Goal: Complete application form: Complete application form

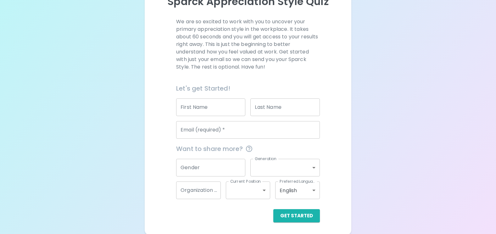
scroll to position [81, 0]
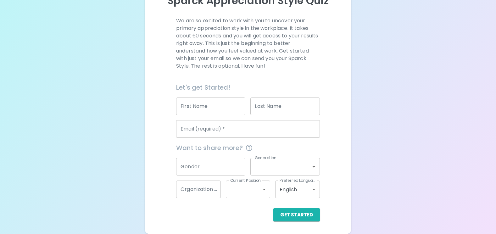
click at [203, 106] on input "First Name" at bounding box center [210, 107] width 69 height 18
type input "ฤ"
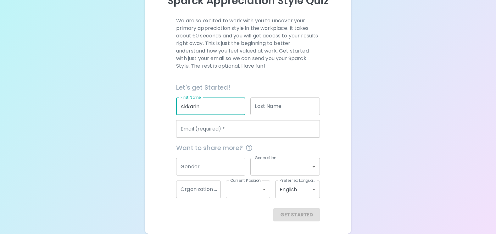
type input "Akkarin"
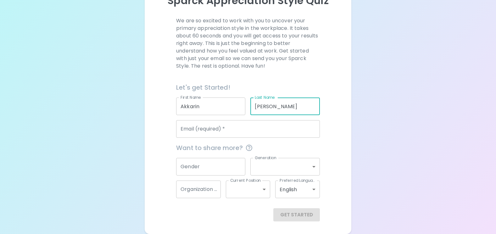
type input "[PERSON_NAME]"
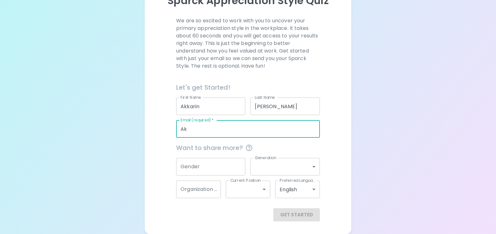
type input "A"
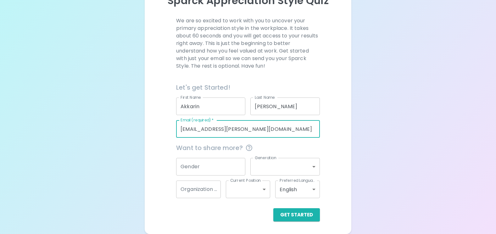
type input "[EMAIL_ADDRESS][PERSON_NAME][DOMAIN_NAME]"
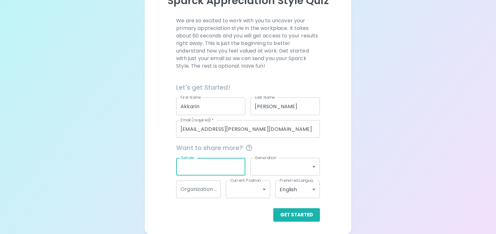
click at [210, 166] on input "Gender" at bounding box center [210, 167] width 69 height 18
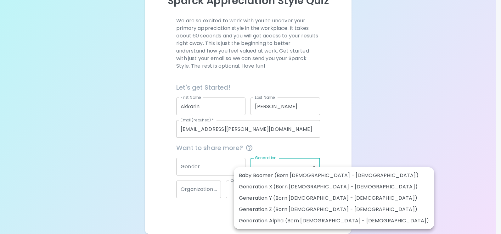
click at [284, 166] on body "Sparck Appreciation Style Quiz We are so excited to work with you to uncover yo…" at bounding box center [250, 76] width 501 height 315
click at [261, 197] on li "Generation Y (Born [DEMOGRAPHIC_DATA] - [DEMOGRAPHIC_DATA])" at bounding box center [334, 198] width 200 height 11
type input "generation_y"
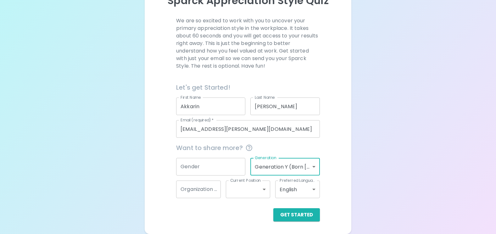
click at [311, 189] on body "Sparck Appreciation Style Quiz We are so excited to work with you to uncover yo…" at bounding box center [248, 76] width 496 height 315
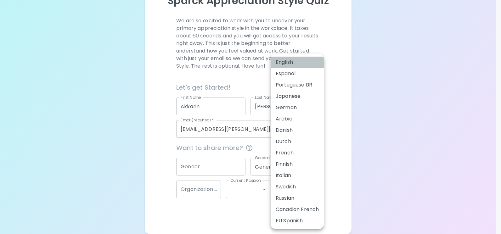
click at [287, 62] on li "English" at bounding box center [297, 62] width 53 height 11
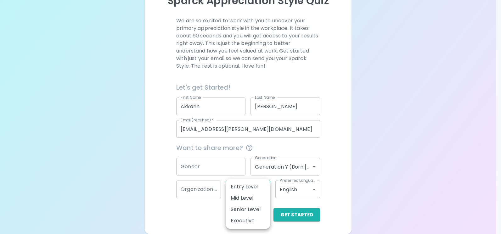
click at [257, 189] on body "Sparck Appreciation Style Quiz We are so excited to work with you to uncover yo…" at bounding box center [250, 76] width 501 height 315
click at [103, 179] on div at bounding box center [250, 117] width 501 height 234
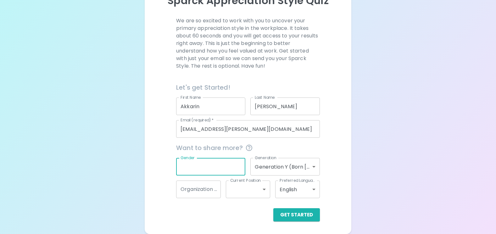
click at [207, 165] on input "Gender" at bounding box center [210, 167] width 69 height 18
click at [205, 166] on input "Gender" at bounding box center [210, 167] width 69 height 18
click at [203, 189] on input "Organization Name" at bounding box center [198, 190] width 45 height 18
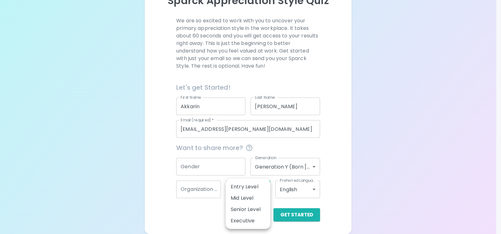
click at [261, 188] on body "Sparck Appreciation Style Quiz We are so excited to work with you to uncover yo…" at bounding box center [250, 76] width 501 height 315
click at [253, 208] on li "Senior Level" at bounding box center [248, 209] width 45 height 11
type input "senior_level"
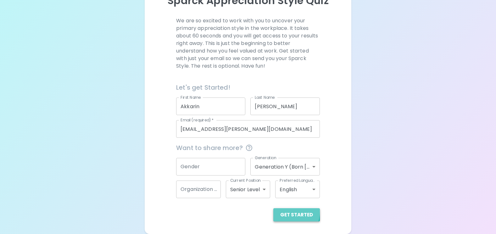
click at [284, 211] on button "Get Started" at bounding box center [296, 214] width 47 height 13
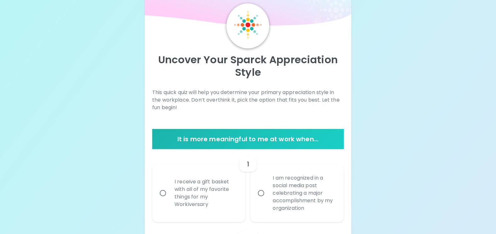
scroll to position [31, 0]
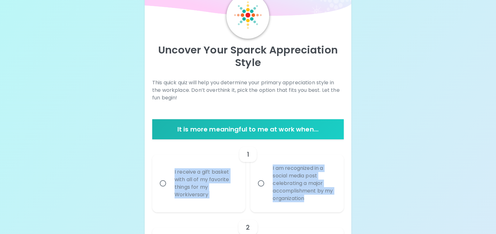
drag, startPoint x: 351, startPoint y: 202, endPoint x: 155, endPoint y: 166, distance: 199.0
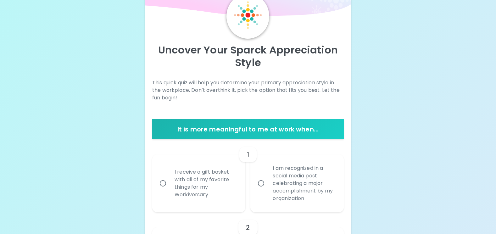
drag, startPoint x: 197, startPoint y: 179, endPoint x: 437, endPoint y: 33, distance: 280.5
drag, startPoint x: 417, startPoint y: 0, endPoint x: 94, endPoint y: 94, distance: 336.5
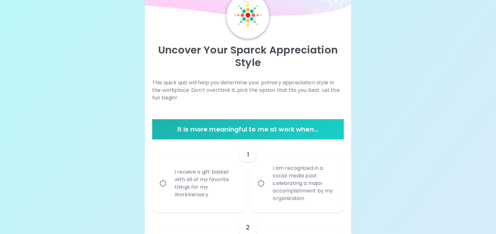
drag, startPoint x: 394, startPoint y: 114, endPoint x: 376, endPoint y: 52, distance: 64.6
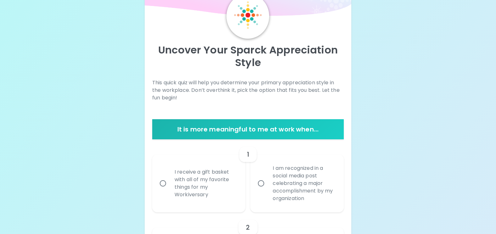
drag, startPoint x: 374, startPoint y: 42, endPoint x: 384, endPoint y: 0, distance: 43.3
drag, startPoint x: 403, startPoint y: 114, endPoint x: 397, endPoint y: 116, distance: 6.4
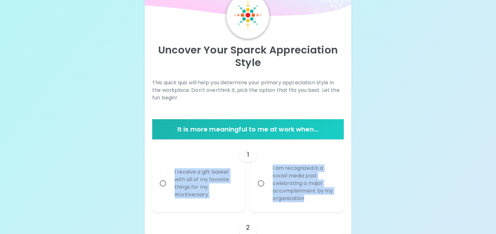
drag, startPoint x: 312, startPoint y: 202, endPoint x: 169, endPoint y: 174, distance: 145.9
click at [169, 174] on div "I receive a gift basket with all of my favorite things for my Workiversary I am…" at bounding box center [245, 180] width 197 height 63
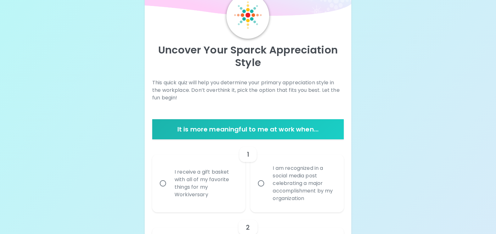
drag, startPoint x: 192, startPoint y: 179, endPoint x: 423, endPoint y: 95, distance: 245.7
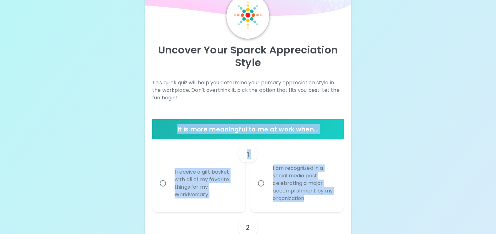
drag, startPoint x: 390, startPoint y: 208, endPoint x: 142, endPoint y: 131, distance: 260.2
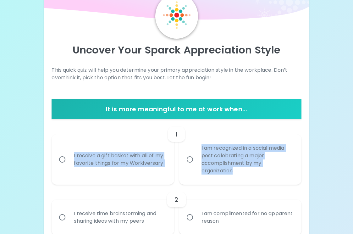
drag, startPoint x: 249, startPoint y: 173, endPoint x: 65, endPoint y: 148, distance: 186.1
click at [65, 145] on div "I receive a gift basket with all of my favorite things for my Workiversary I am…" at bounding box center [174, 156] width 255 height 55
copy div "I receive a gift basket with all of my favorite things for my Workiversary I am…"
click at [60, 160] on input "I receive a gift basket with all of my favorite things for my Workiversary" at bounding box center [62, 159] width 13 height 13
radio input "true"
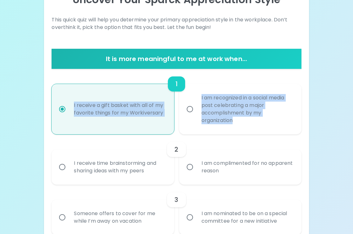
scroll to position [113, 0]
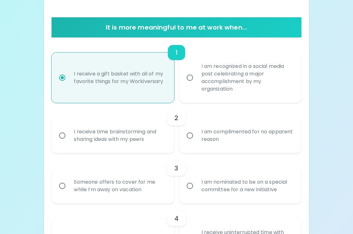
click at [70, 136] on div "I receive time brainstorming and sharing ideas with my peers" at bounding box center [120, 136] width 102 height 30
click at [69, 136] on input "I receive time brainstorming and sharing ideas with my peers" at bounding box center [62, 135] width 13 height 13
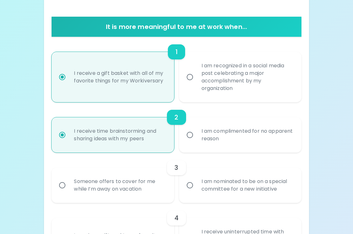
scroll to position [164, 0]
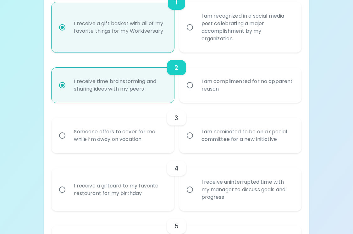
radio input "true"
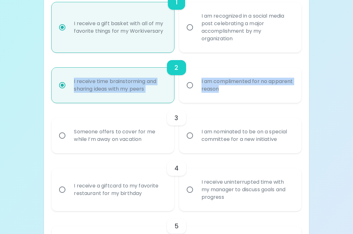
drag, startPoint x: 266, startPoint y: 90, endPoint x: 72, endPoint y: 84, distance: 193.3
click at [72, 84] on div "I receive time brainstorming and sharing ideas with my peers I am complimented …" at bounding box center [174, 83] width 255 height 40
copy div "I receive time brainstorming and sharing ideas with my peers I am complimented …"
click at [191, 88] on input "I am complimented for no apparent reason" at bounding box center [189, 85] width 13 height 13
radio input "true"
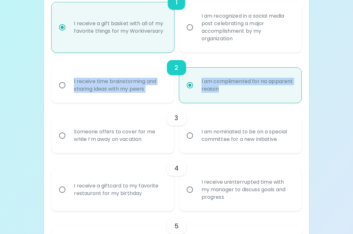
radio input "true"
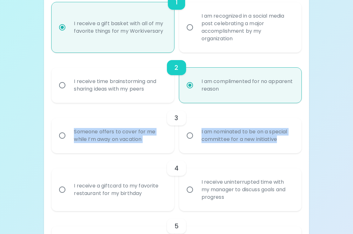
drag, startPoint x: 283, startPoint y: 142, endPoint x: 69, endPoint y: 134, distance: 214.1
click at [69, 134] on div "Someone offers to cover for me while I’m away on vacation I am nominated to be …" at bounding box center [174, 133] width 255 height 40
copy div "Someone offers to cover for me while I’m away on vacation I am nominated to be …"
click at [188, 136] on input "I am nominated to be on a special committee for a new initiative" at bounding box center [189, 135] width 13 height 13
radio input "false"
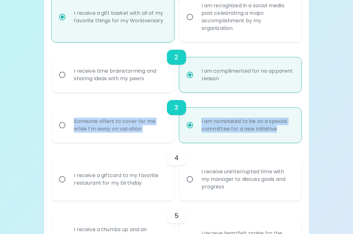
scroll to position [214, 0]
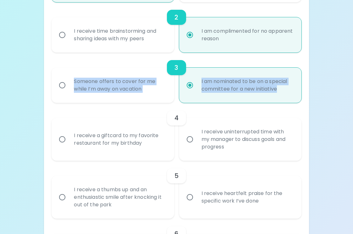
radio input "true"
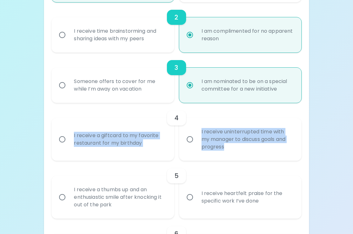
drag, startPoint x: 238, startPoint y: 149, endPoint x: 75, endPoint y: 137, distance: 163.7
click at [75, 137] on div "I receive a giftcard to my favorite restaurant for my birthday I receive uninte…" at bounding box center [174, 137] width 255 height 48
copy div "I receive a giftcard to my favorite restaurant for my birthday I receive uninte…"
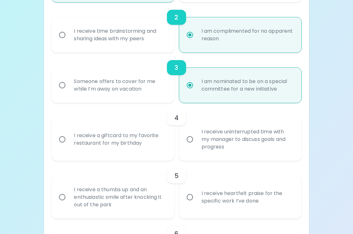
click at [65, 143] on input "I receive a giftcard to my favorite restaurant for my birthday" at bounding box center [62, 139] width 13 height 13
radio input "false"
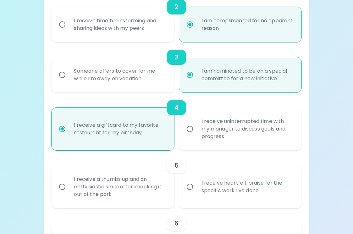
scroll to position [264, 0]
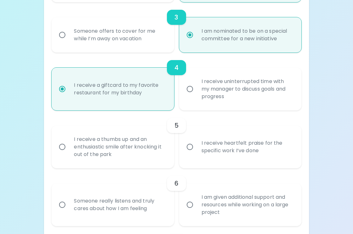
radio input "true"
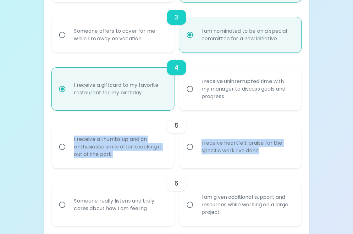
drag, startPoint x: 264, startPoint y: 156, endPoint x: 74, endPoint y: 141, distance: 190.6
click at [74, 141] on div "I receive a thumbs up and an enthusiastic smile after knocking it out of the pa…" at bounding box center [174, 145] width 255 height 48
copy div "I receive a thumbs up and an enthusiastic smile after knocking it out of the pa…"
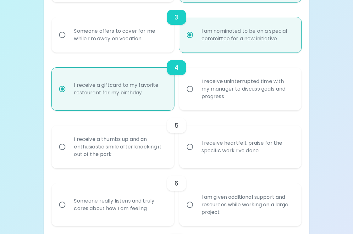
click at [269, 173] on div "6 Someone really listens and truly cares about how I am feeling I am given addi…" at bounding box center [177, 197] width 250 height 58
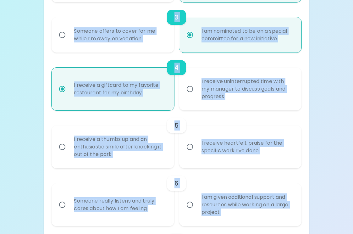
copy div "Loremip Dolo Sitame Consectetura Elits Doei tempo inci utla etdo mag aliquaeni …"
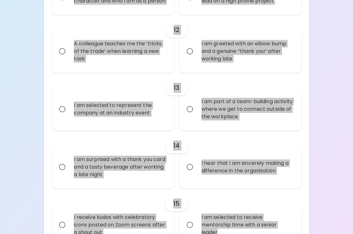
scroll to position [643, 0]
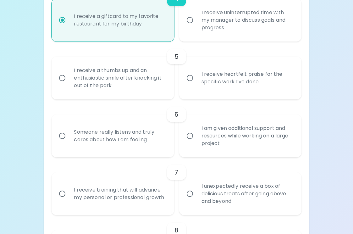
scroll to position [329, 0]
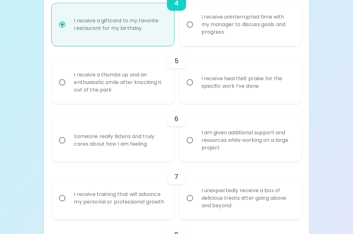
click at [63, 82] on input "I receive a thumbs up and an enthusiastic smile after knocking it out of the pa…" at bounding box center [62, 82] width 13 height 13
radio input "false"
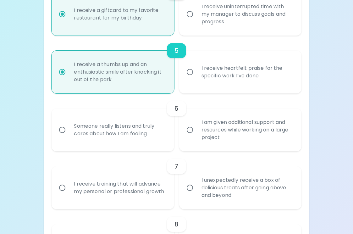
scroll to position [379, 0]
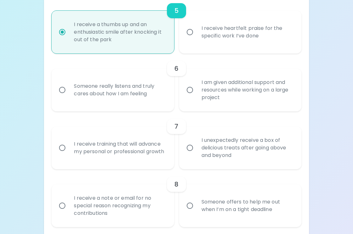
radio input "true"
click at [193, 89] on input "I am given additional support and resources while working on a large project" at bounding box center [189, 89] width 13 height 13
radio input "false"
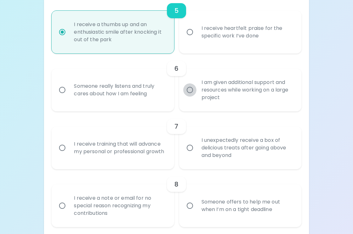
radio input "false"
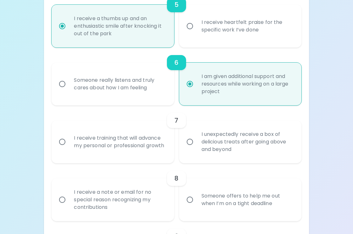
scroll to position [429, 0]
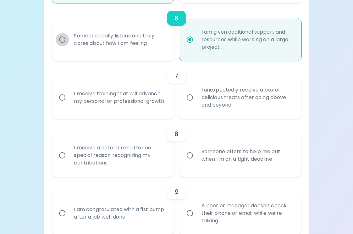
radio input "true"
click at [64, 35] on input "Someone really listens and truly cares about how I am feeling" at bounding box center [62, 39] width 13 height 13
radio input "false"
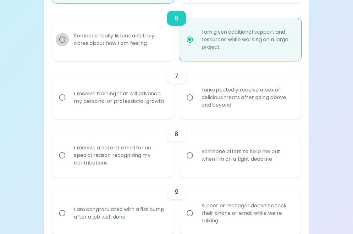
radio input "false"
radio input "true"
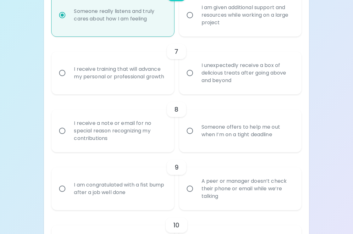
scroll to position [461, 0]
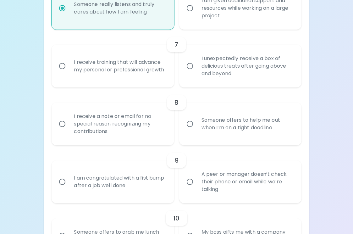
radio input "true"
click at [199, 66] on div "I unexpectedly receive a box of delicious treats after going above and beyond" at bounding box center [248, 66] width 102 height 38
click at [197, 66] on input "I unexpectedly receive a box of delicious treats after going above and beyond" at bounding box center [189, 65] width 13 height 13
radio input "false"
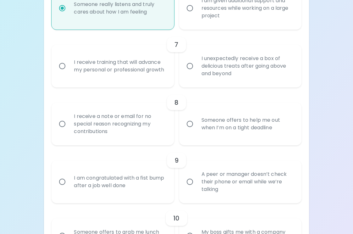
radio input "false"
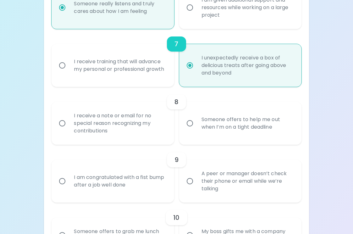
scroll to position [511, 0]
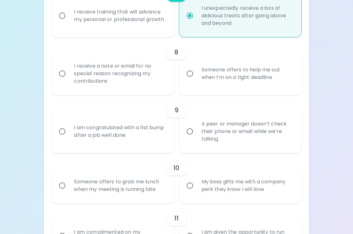
radio input "true"
click at [71, 73] on div "I receive a note or email for no special reason recognizing my contributions" at bounding box center [120, 74] width 102 height 38
click at [69, 73] on input "I receive a note or email for no special reason recognizing my contributions" at bounding box center [62, 73] width 13 height 13
radio input "false"
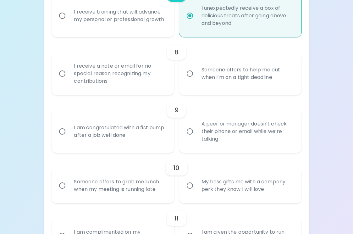
radio input "false"
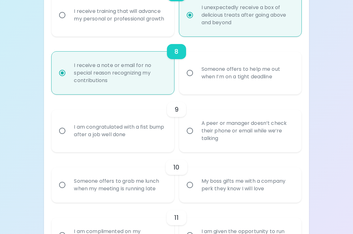
scroll to position [562, 0]
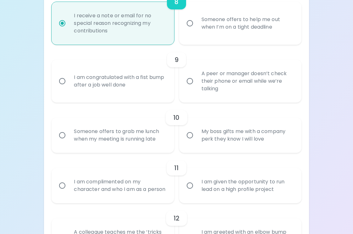
radio input "true"
click at [62, 79] on input "I am congratulated with a fist bump after a job well done" at bounding box center [62, 81] width 13 height 13
radio input "false"
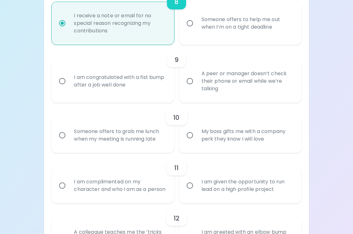
radio input "false"
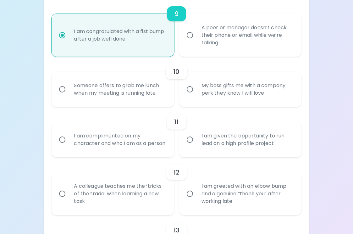
scroll to position [612, 0]
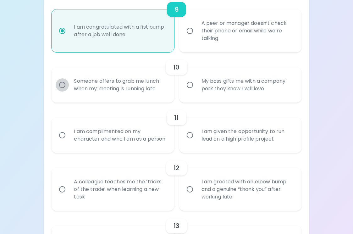
radio input "true"
click at [69, 87] on input "Someone offers to grab me lunch when my meeting is running late" at bounding box center [62, 84] width 13 height 13
radio input "false"
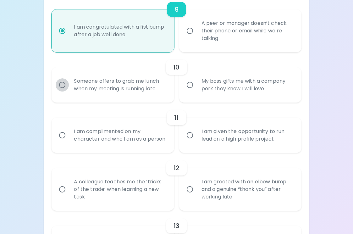
radio input "false"
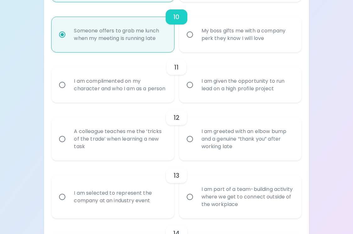
scroll to position [694, 0]
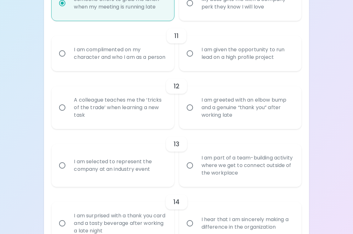
radio input "true"
click at [192, 57] on input "I am given the opportunity to run lead on a high profile project" at bounding box center [189, 53] width 13 height 13
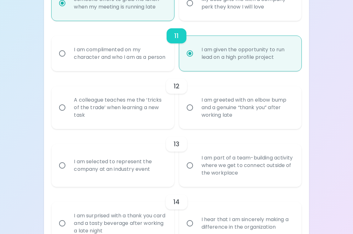
radio input "false"
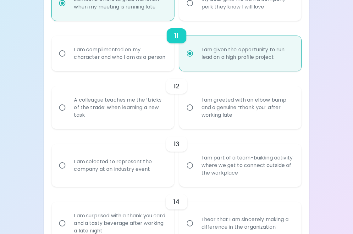
radio input "false"
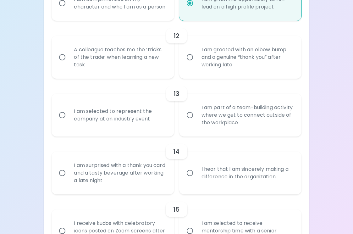
scroll to position [776, 0]
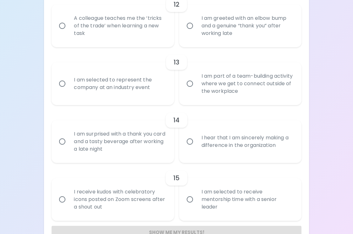
radio input "true"
click at [199, 34] on div "I am greeted with an elbow bump and a genuine “thank you” after working late" at bounding box center [248, 26] width 102 height 38
click at [197, 32] on input "I am greeted with an elbow bump and a genuine “thank you” after working late" at bounding box center [189, 25] width 13 height 13
radio input "false"
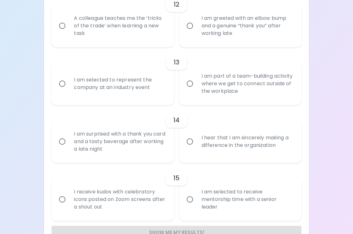
radio input "false"
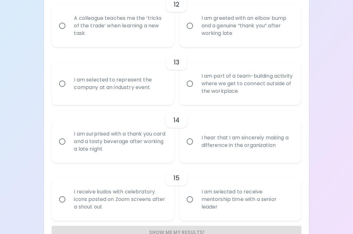
radio input "false"
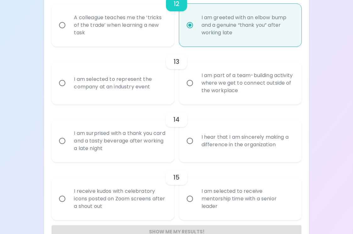
scroll to position [801, 0]
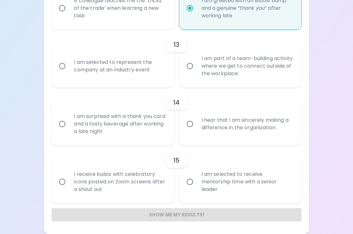
radio input "true"
click at [191, 62] on input "I am part of a team-building activity where we get to connect outside of the wo…" at bounding box center [189, 65] width 13 height 13
radio input "false"
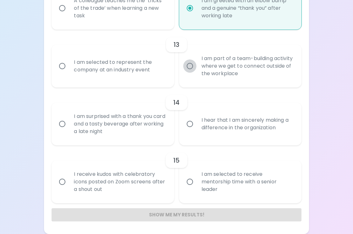
radio input "false"
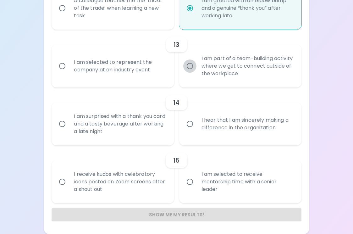
radio input "false"
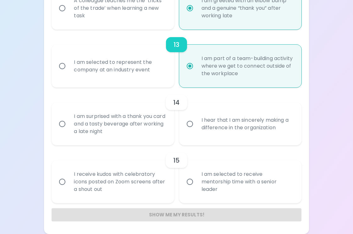
radio input "true"
click at [78, 116] on div "I am surprised with a thank you card and a tasty beverage after working a late …" at bounding box center [120, 124] width 102 height 38
click at [69, 117] on input "I am surprised with a thank you card and a tasty beverage after working a late …" at bounding box center [62, 123] width 13 height 13
radio input "false"
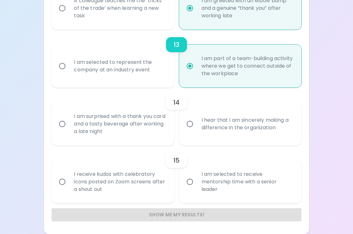
radio input "false"
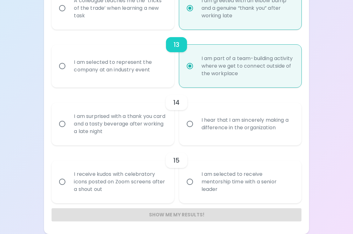
radio input "false"
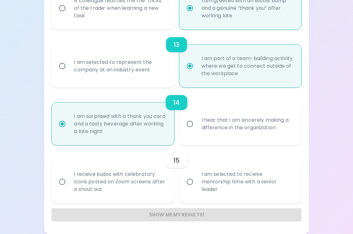
radio input "true"
click at [62, 185] on input "I receive kudos with celebratory icons posted on Zoom screens after a shout out" at bounding box center [62, 181] width 13 height 13
radio input "false"
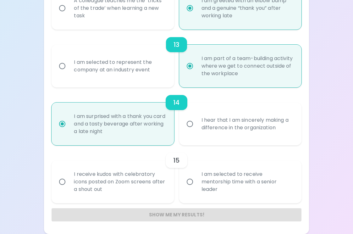
radio input "false"
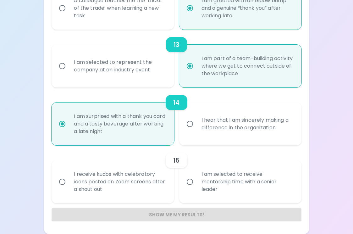
radio input "false"
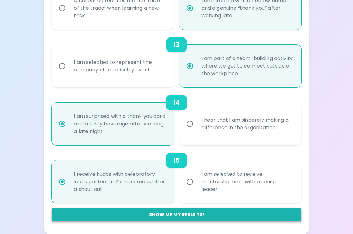
radio input "true"
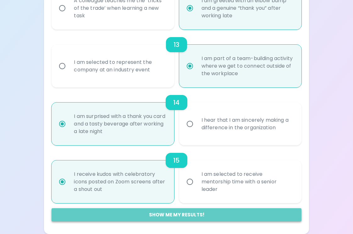
click at [164, 220] on button "Show me my results!" at bounding box center [177, 214] width 250 height 13
radio input "false"
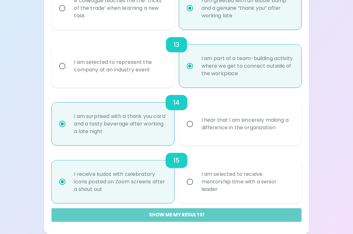
radio input "false"
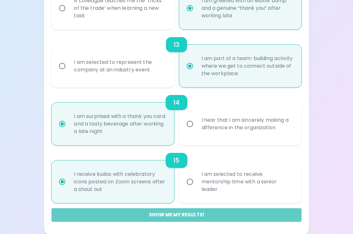
radio input "false"
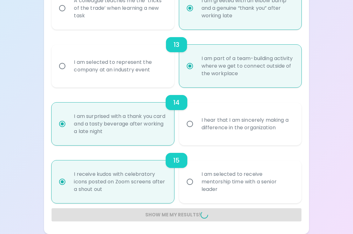
radio input "false"
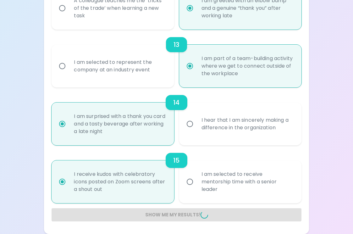
radio input "false"
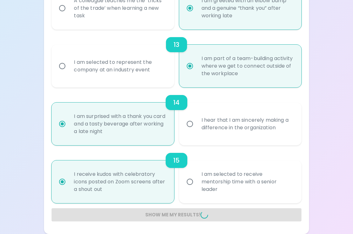
radio input "false"
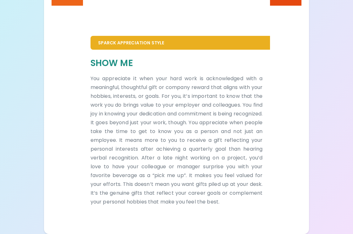
scroll to position [300, 0]
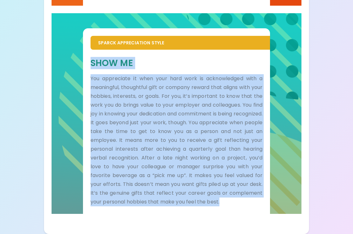
drag, startPoint x: 257, startPoint y: 204, endPoint x: 90, endPoint y: 70, distance: 214.0
click at [90, 70] on div "Show Me You appreciate it when your hard work is acknowledged with a meaningful…" at bounding box center [177, 132] width 188 height 164
copy div "Show Me You appreciate it when your hard work is acknowledged with a meaningful…"
drag, startPoint x: 309, startPoint y: 93, endPoint x: 286, endPoint y: 98, distance: 23.4
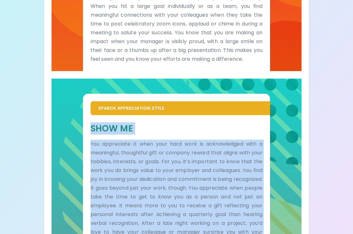
scroll to position [143, 0]
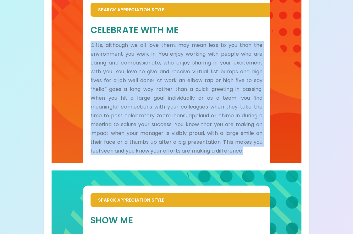
drag, startPoint x: 249, startPoint y: 151, endPoint x: 84, endPoint y: 46, distance: 195.1
click at [84, 46] on div "Celebrate With Me Gifts, although we all love them, may mean less to you than t…" at bounding box center [177, 90] width 188 height 146
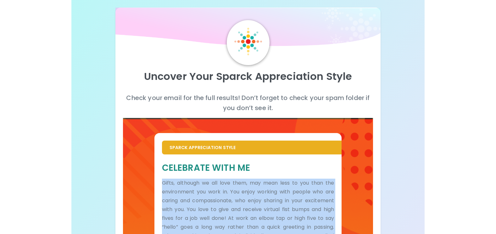
scroll to position [0, 0]
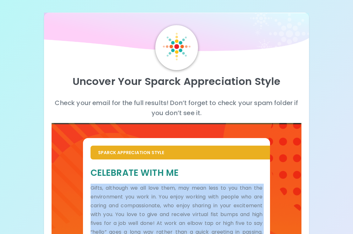
copy p "Gifts, although we all love them, may mean less to you than the environment you…"
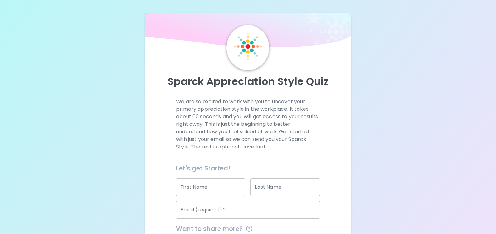
scroll to position [81, 0]
